Goal: Find specific page/section: Find specific page/section

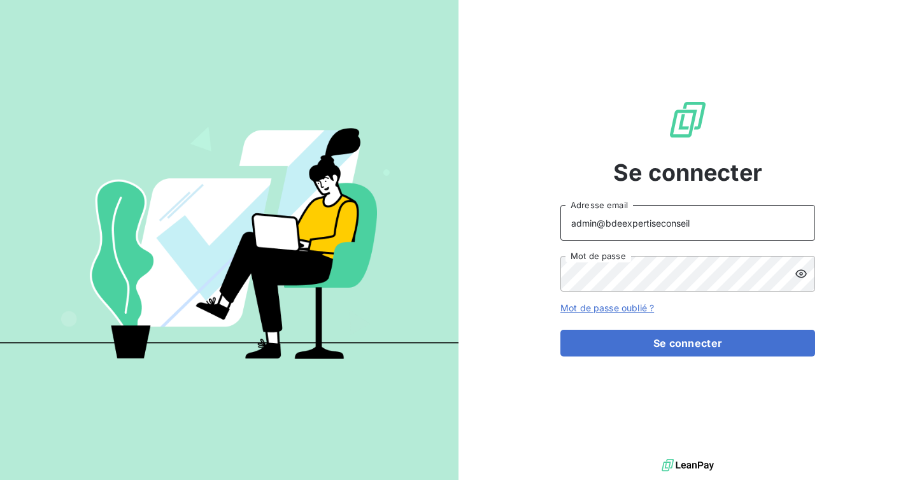
click at [692, 218] on input "admin@bdeexpertiseconseil" at bounding box center [687, 223] width 255 height 36
type input "admin@baromatic"
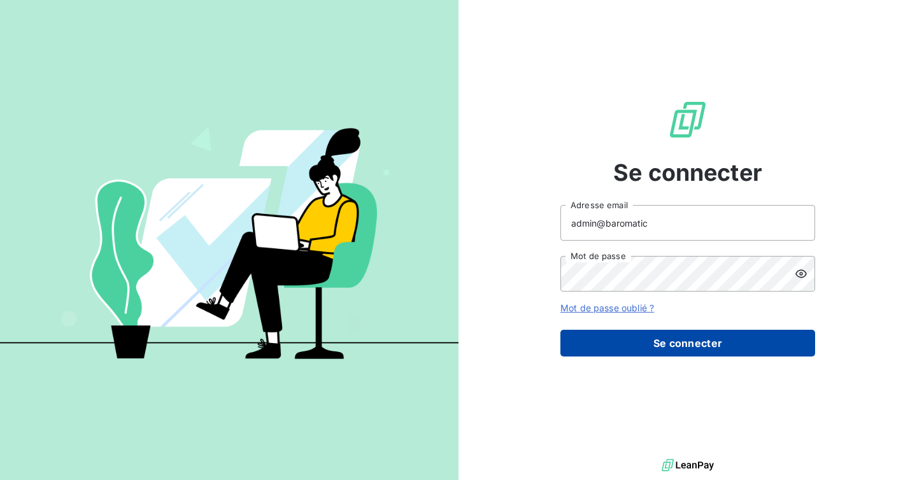
click at [644, 353] on button "Se connecter" at bounding box center [687, 343] width 255 height 27
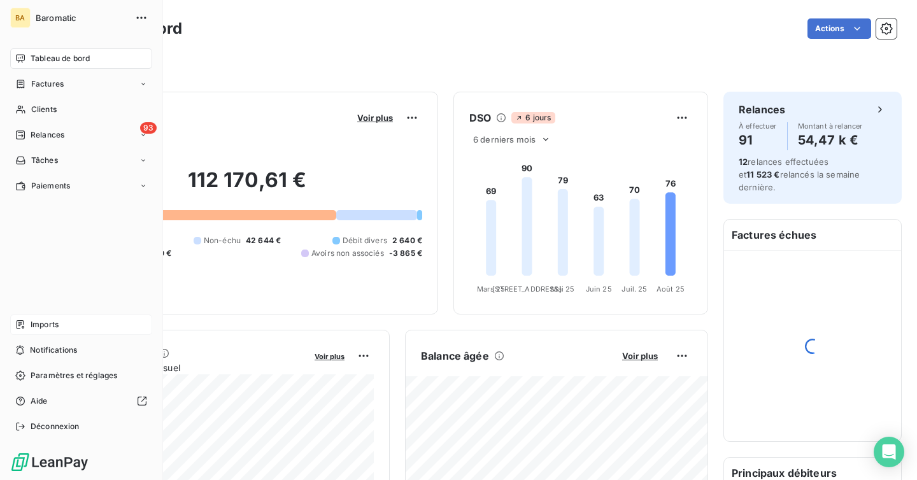
click at [43, 323] on span "Imports" at bounding box center [45, 324] width 28 height 11
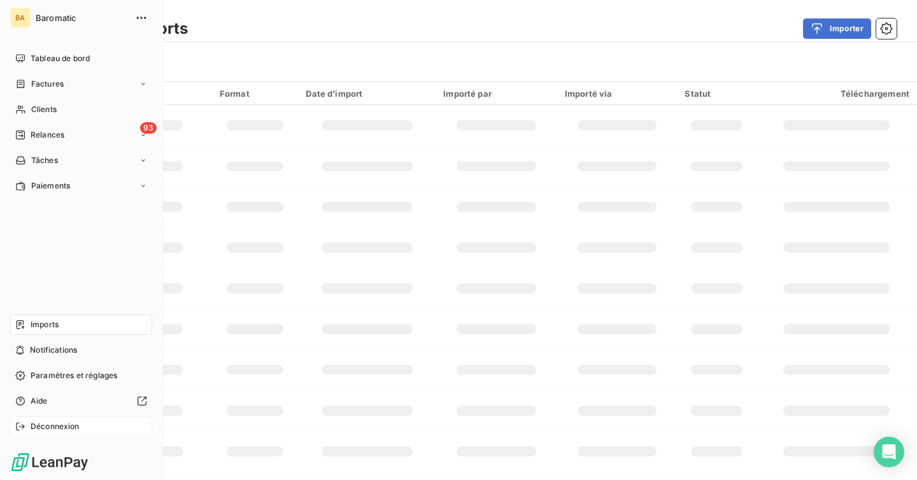
click at [44, 425] on span "Déconnexion" at bounding box center [55, 426] width 49 height 11
